Goal: Transaction & Acquisition: Download file/media

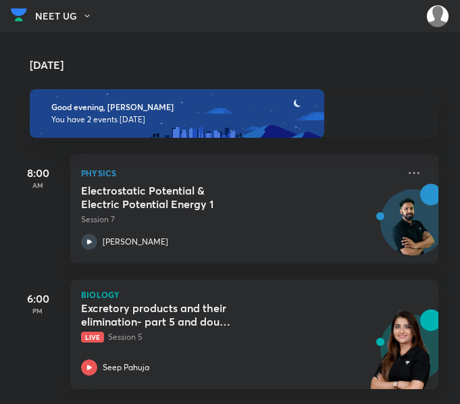
scroll to position [5, 0]
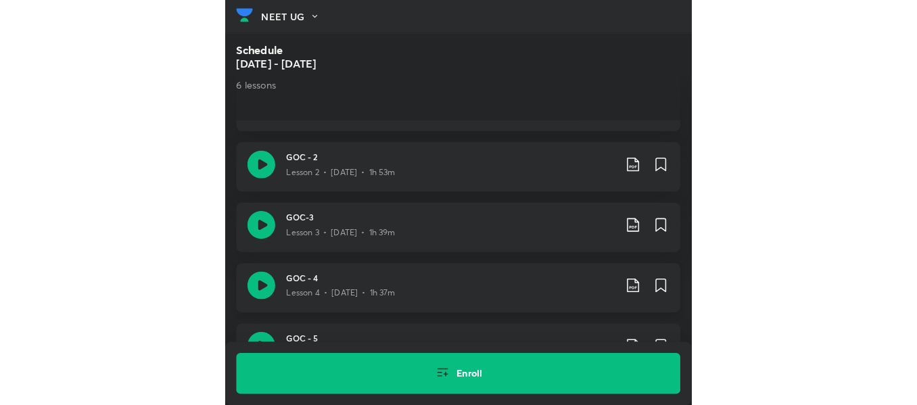
scroll to position [790, 0]
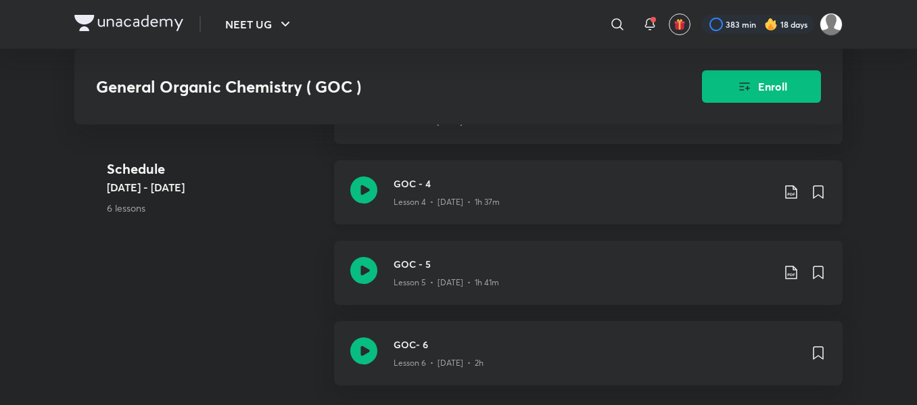
click at [464, 189] on icon at bounding box center [791, 192] width 16 height 16
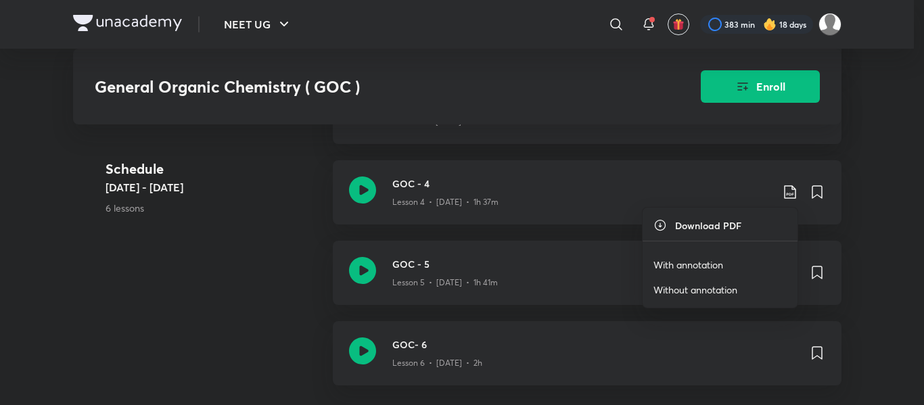
click at [464, 256] on li "With annotation" at bounding box center [719, 264] width 155 height 25
click at [464, 264] on p "With annotation" at bounding box center [688, 265] width 70 height 14
